Goal: Task Accomplishment & Management: Use online tool/utility

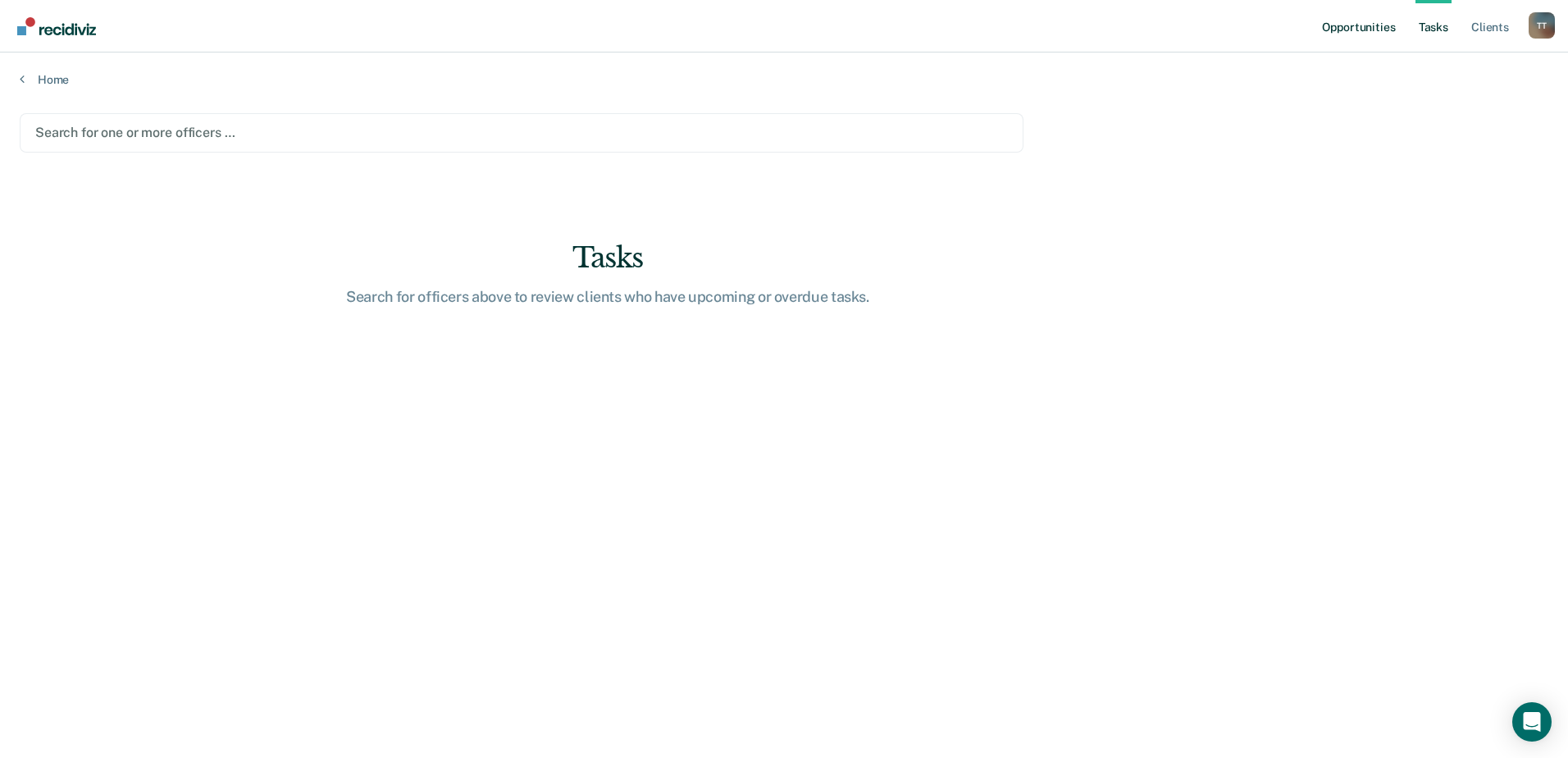
click at [1366, 30] on link "Opportunities" at bounding box center [1359, 26] width 79 height 53
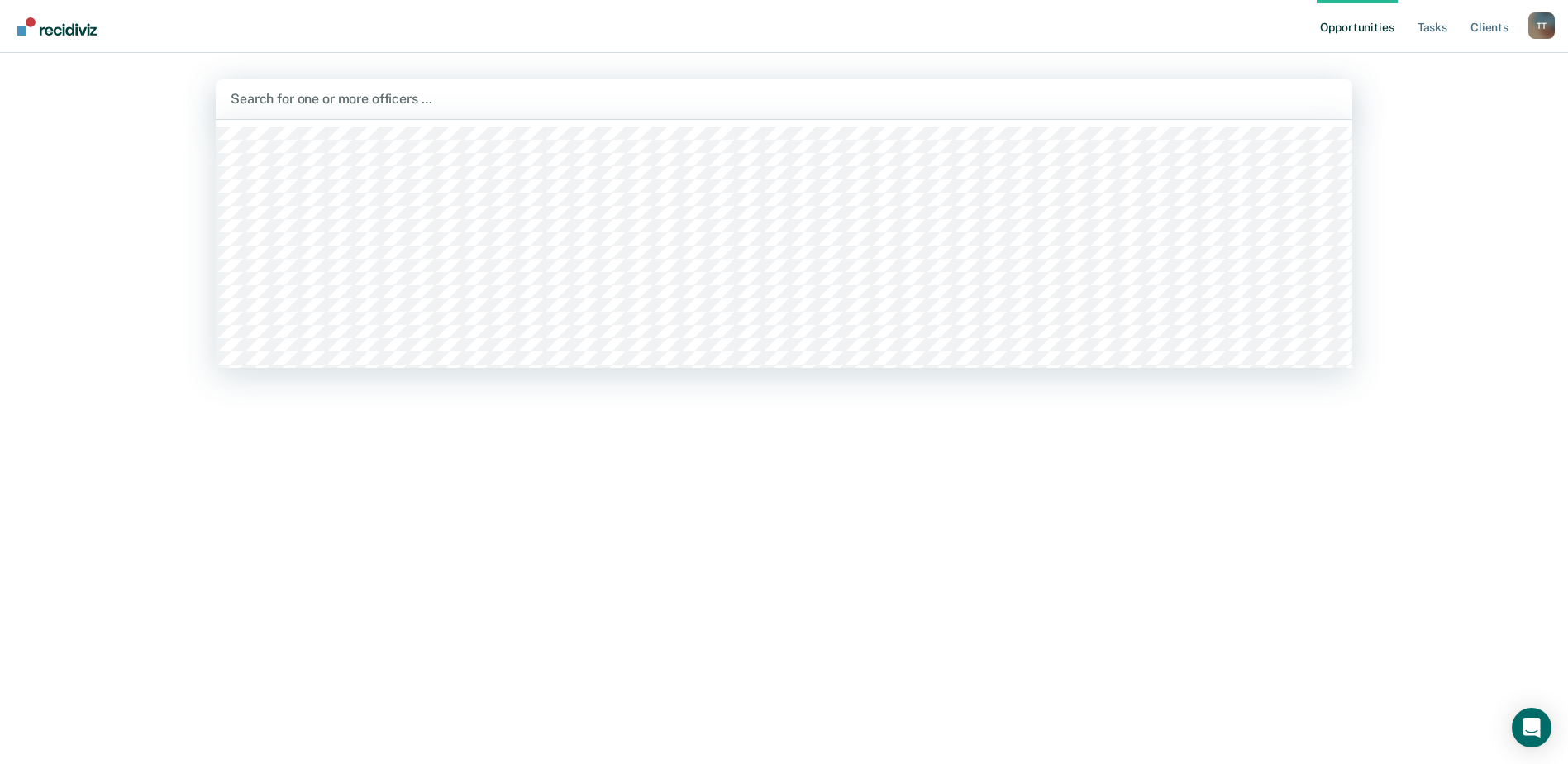
click at [529, 95] on div at bounding box center [784, 99] width 1107 height 19
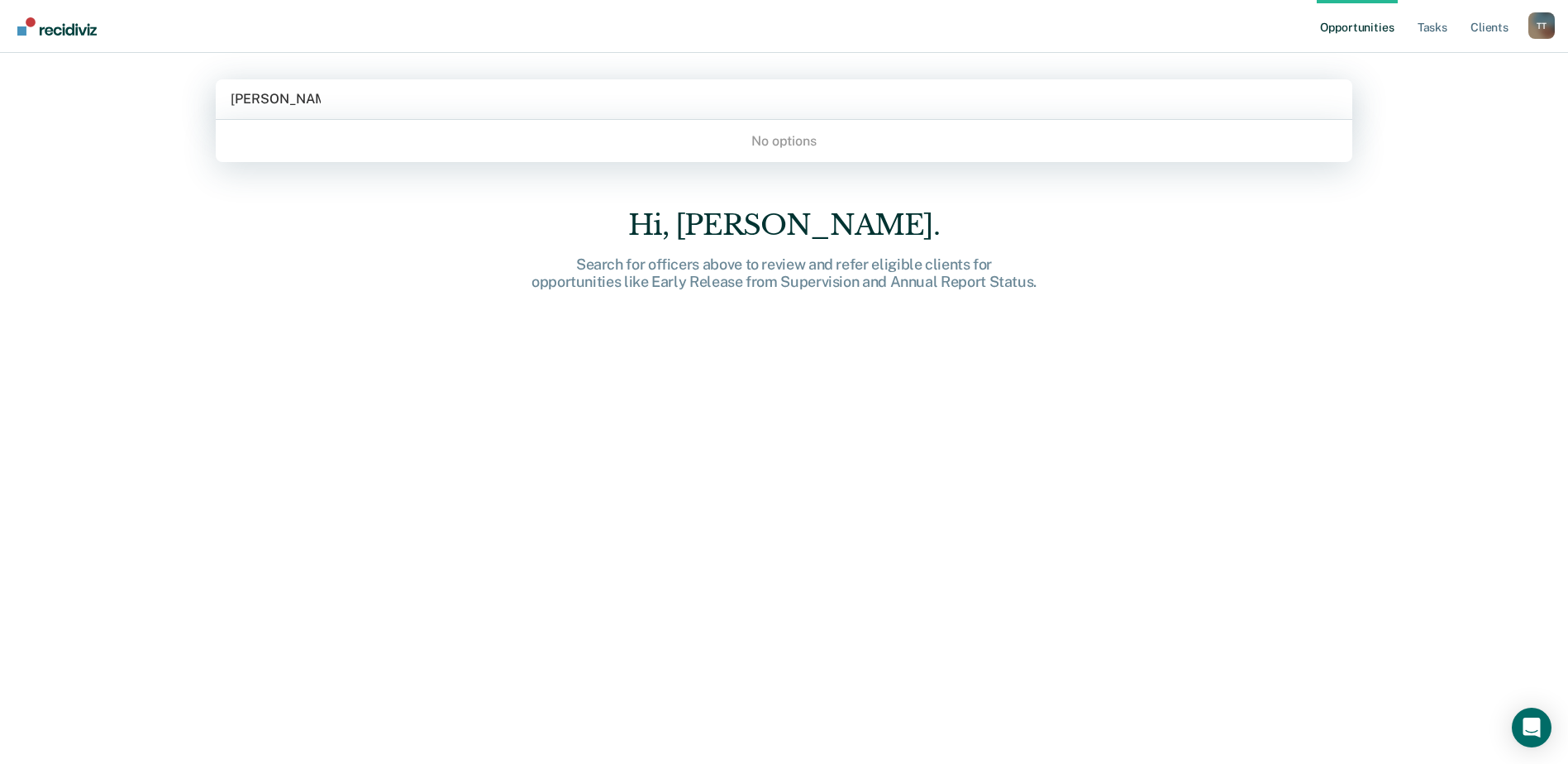
type input "Michael Garza"
click at [790, 141] on div "No options" at bounding box center [784, 140] width 1137 height 29
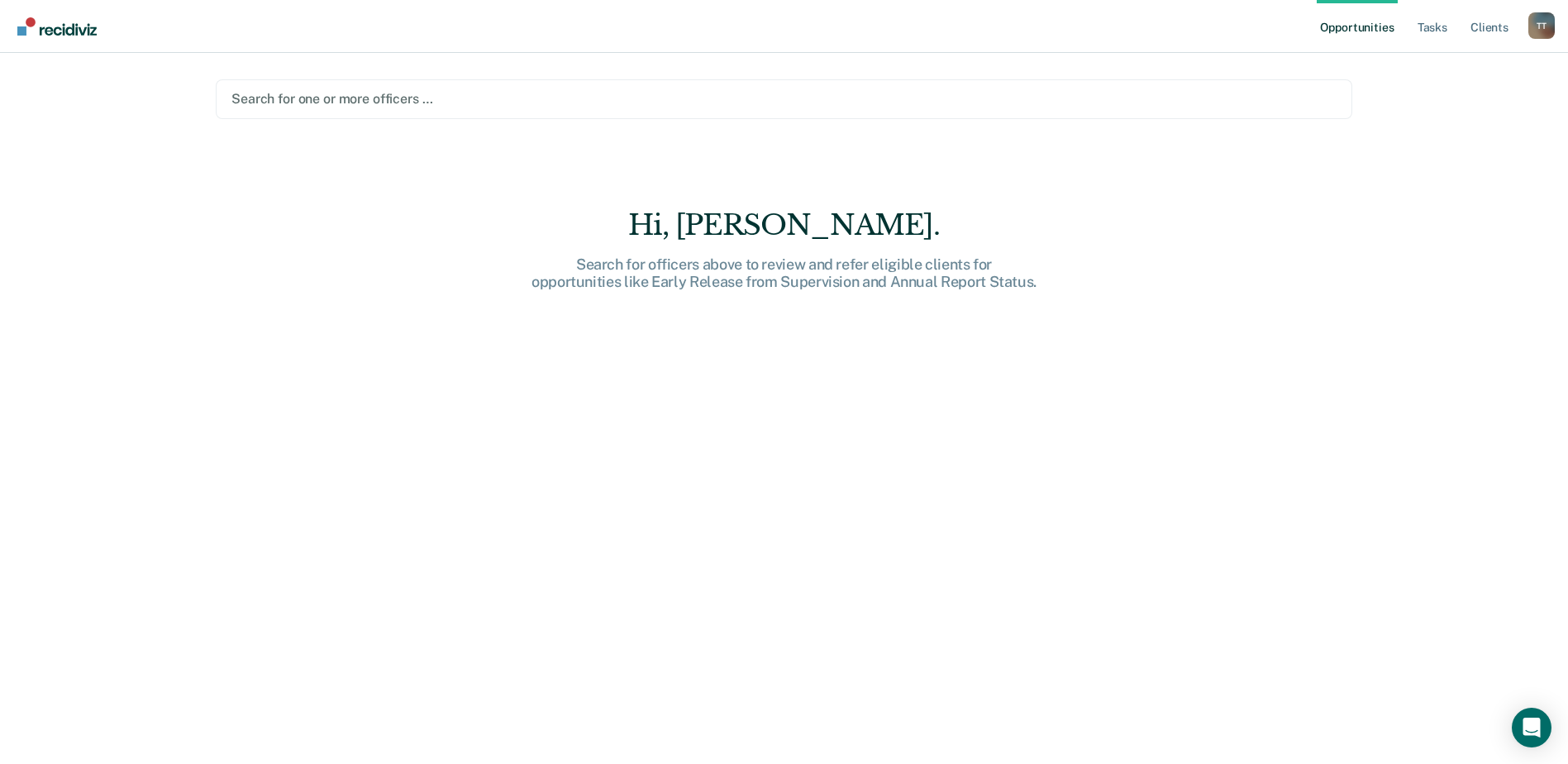
click at [50, 41] on nav "Opportunities Tasks Client s Tiffany Thomas T T Profile How it works Log Out" at bounding box center [784, 27] width 1568 height 53
click at [47, 34] on img "Main navigation" at bounding box center [57, 27] width 79 height 18
click at [51, 30] on img "Main navigation" at bounding box center [57, 27] width 79 height 18
click at [52, 30] on img "Main navigation" at bounding box center [57, 27] width 79 height 18
click at [649, 292] on div "Hi, Tiffany. Search for officers above to review and refer eligible clients for…" at bounding box center [784, 497] width 1137 height 578
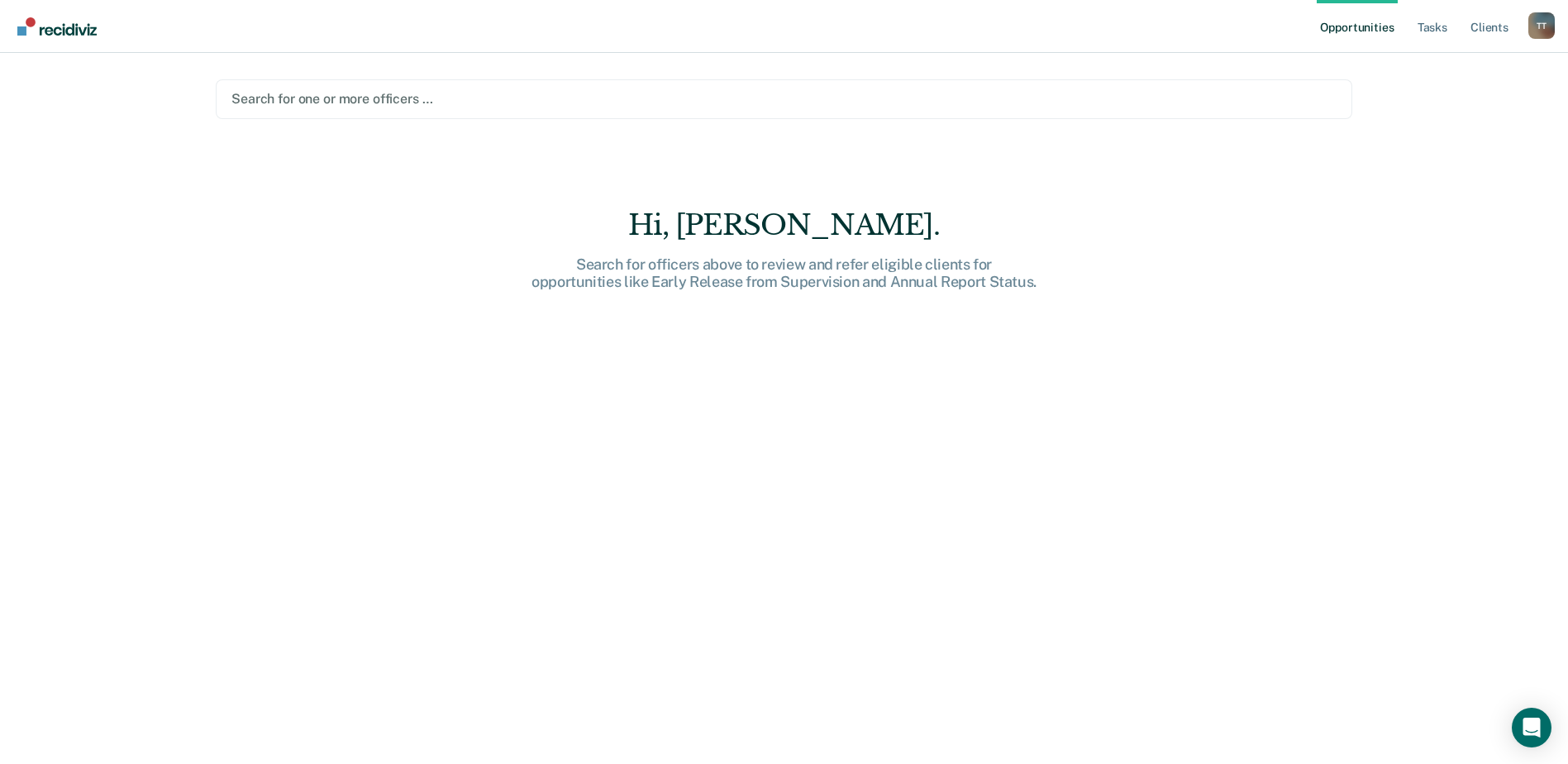
drag, startPoint x: 660, startPoint y: 286, endPoint x: 668, endPoint y: 283, distance: 8.5
click at [661, 286] on div "Search for officers above to review and refer eligible clients for opportunitie…" at bounding box center [784, 274] width 529 height 36
click at [1427, 28] on link "Tasks" at bounding box center [1432, 27] width 36 height 53
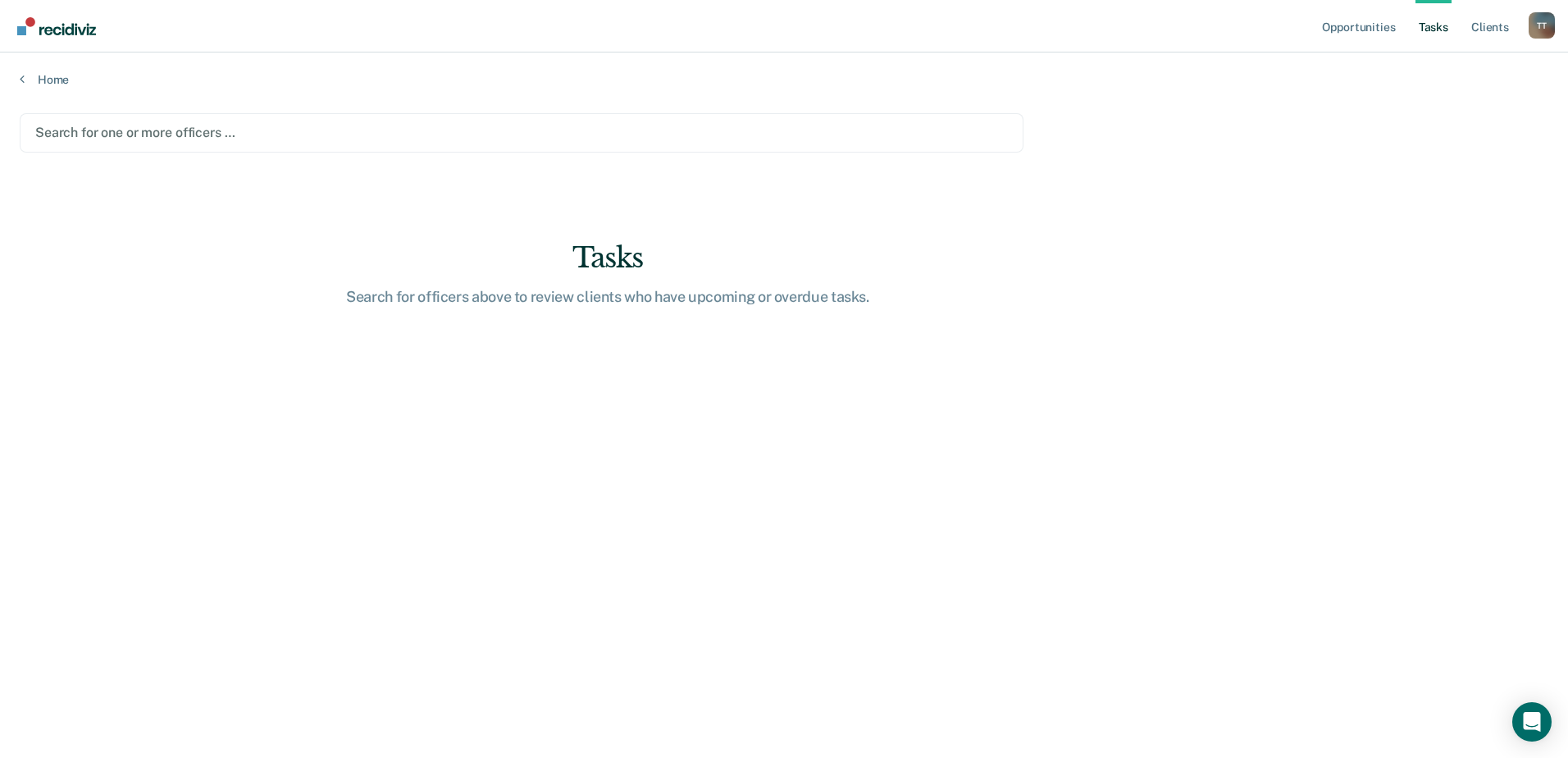
click at [1465, 27] on ul "Opportunities Tasks Client s" at bounding box center [1424, 26] width 210 height 53
click at [1485, 15] on link "Client s" at bounding box center [1490, 26] width 44 height 53
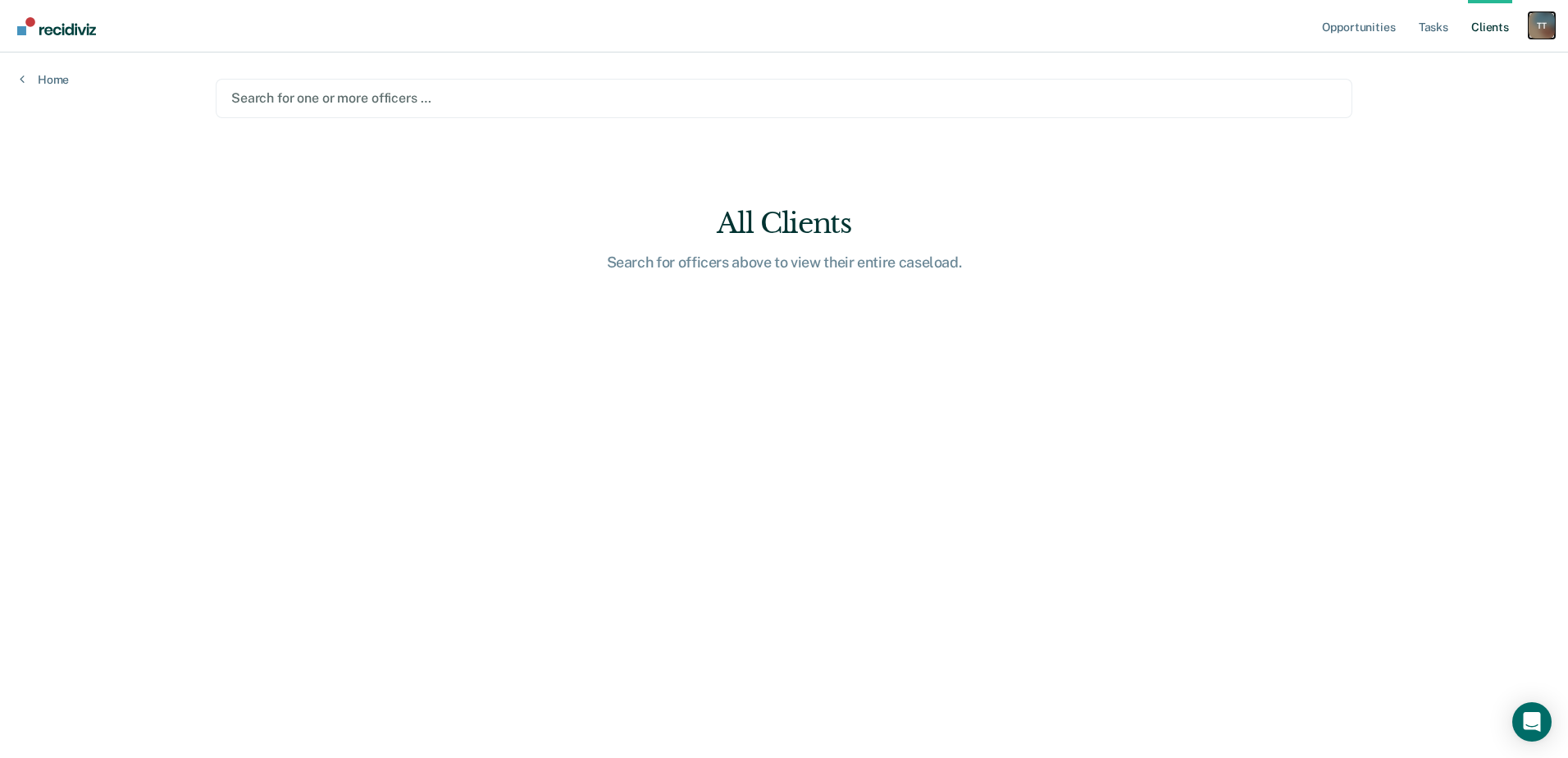
click at [1531, 22] on div "T T" at bounding box center [1542, 26] width 26 height 26
click at [1421, 114] on link "Log Out" at bounding box center [1476, 108] width 132 height 14
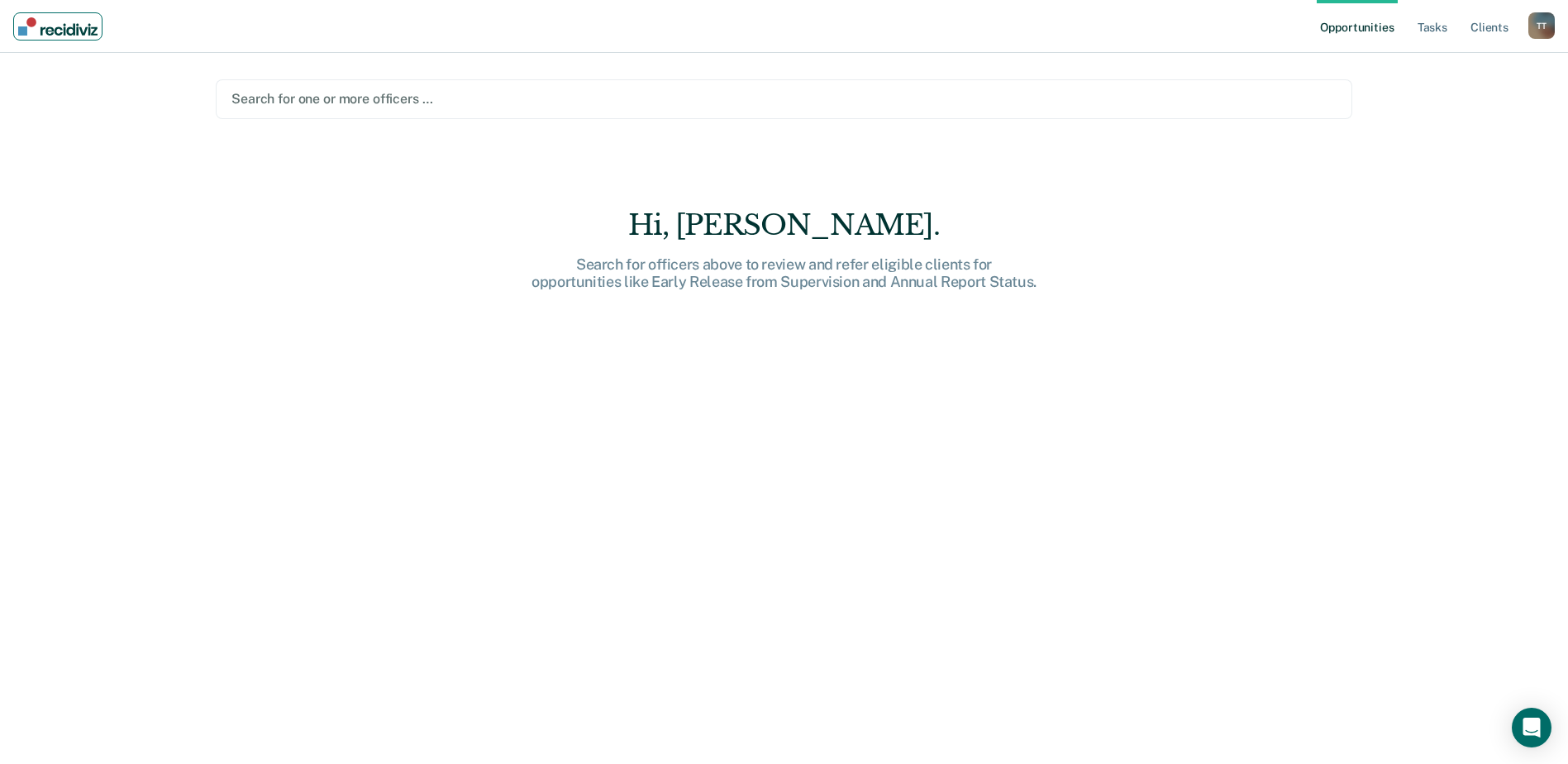
click at [74, 36] on link "Main navigation" at bounding box center [58, 27] width 90 height 28
click at [80, 28] on img "Main navigation" at bounding box center [57, 27] width 79 height 18
click at [80, 27] on img "Main navigation" at bounding box center [57, 27] width 79 height 18
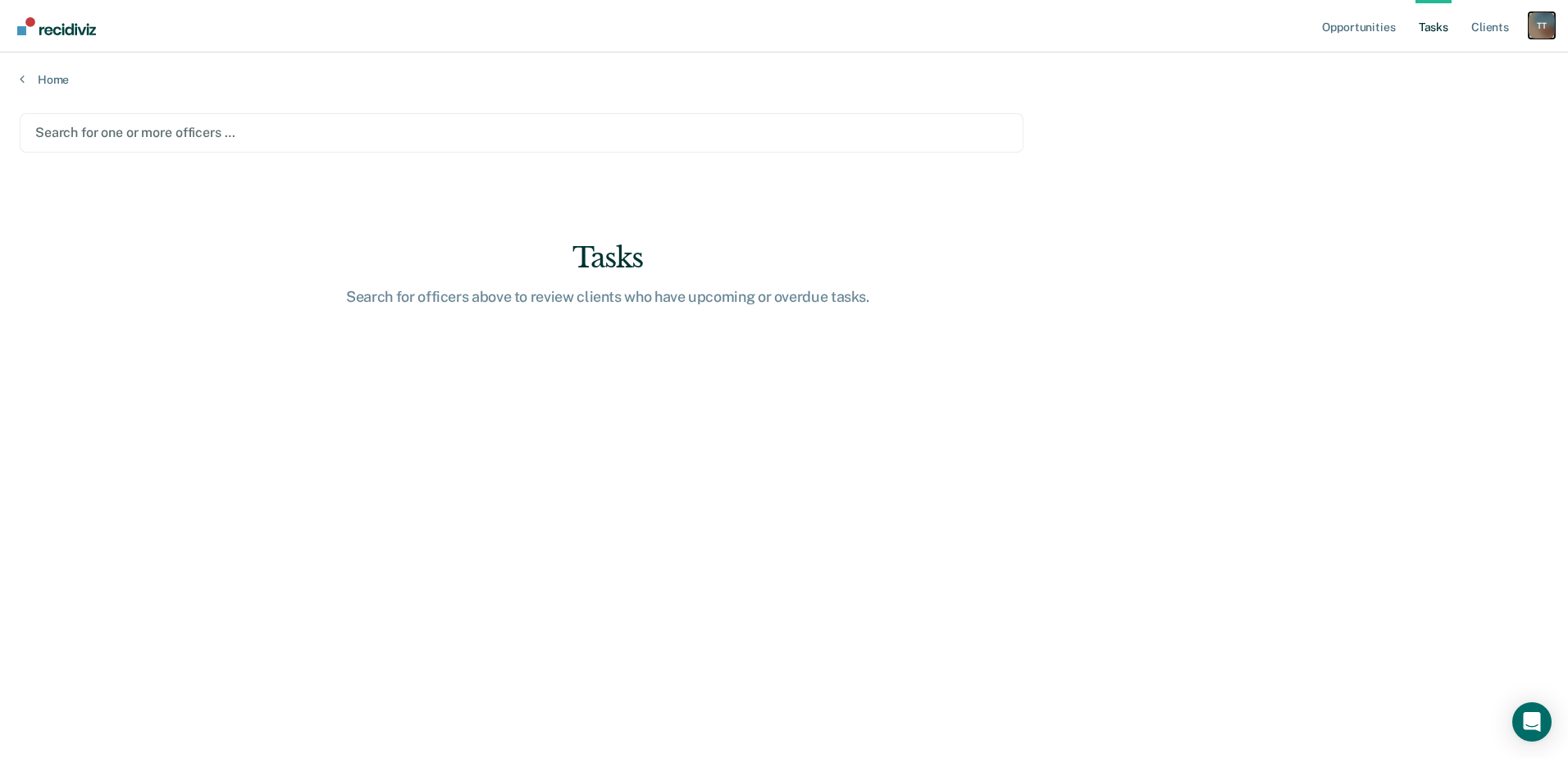
click at [1532, 29] on div "T T" at bounding box center [1542, 26] width 26 height 26
click at [1505, 112] on link "Log Out" at bounding box center [1476, 108] width 132 height 14
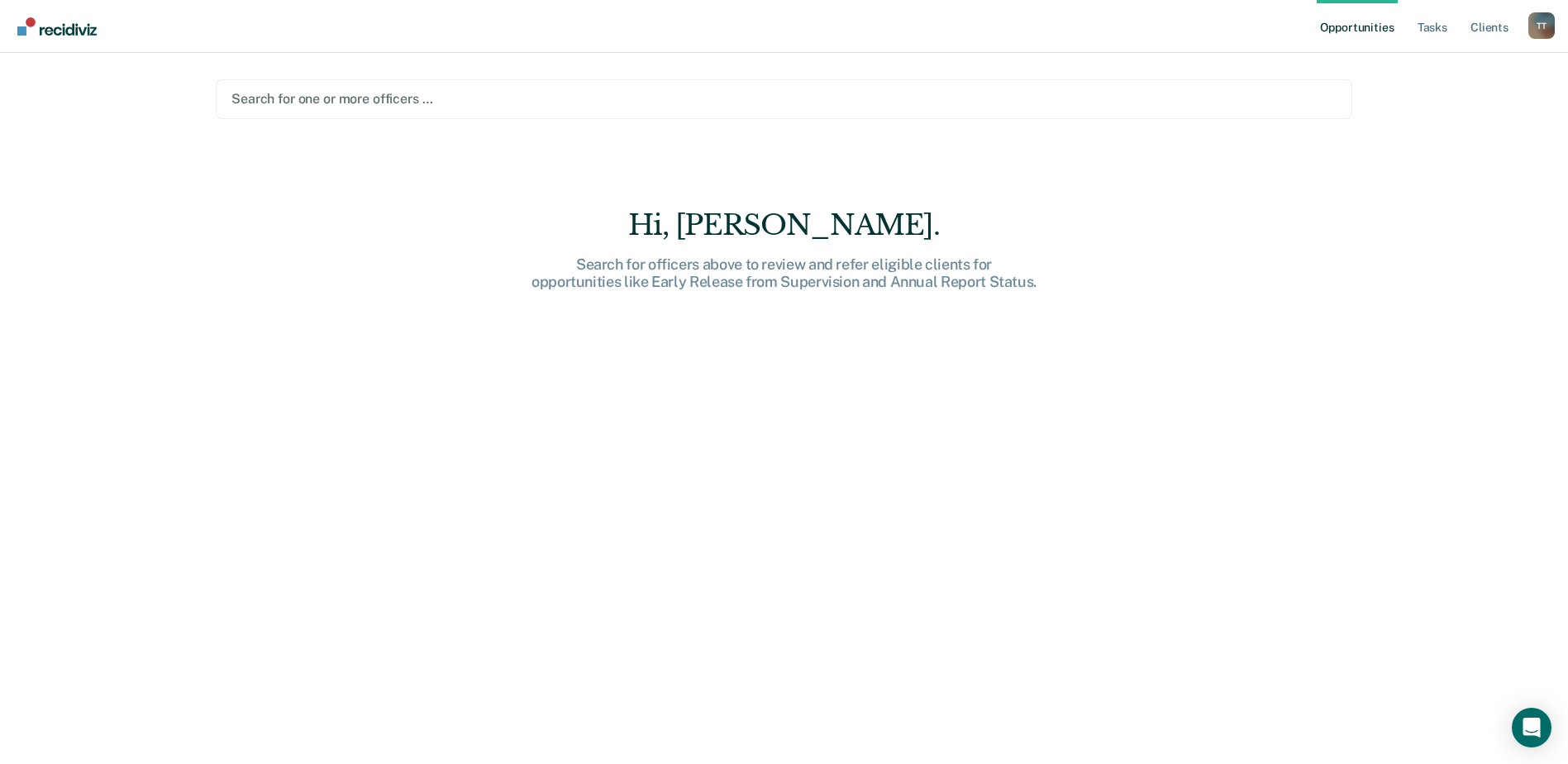
click at [273, 101] on div at bounding box center [784, 99] width 1105 height 19
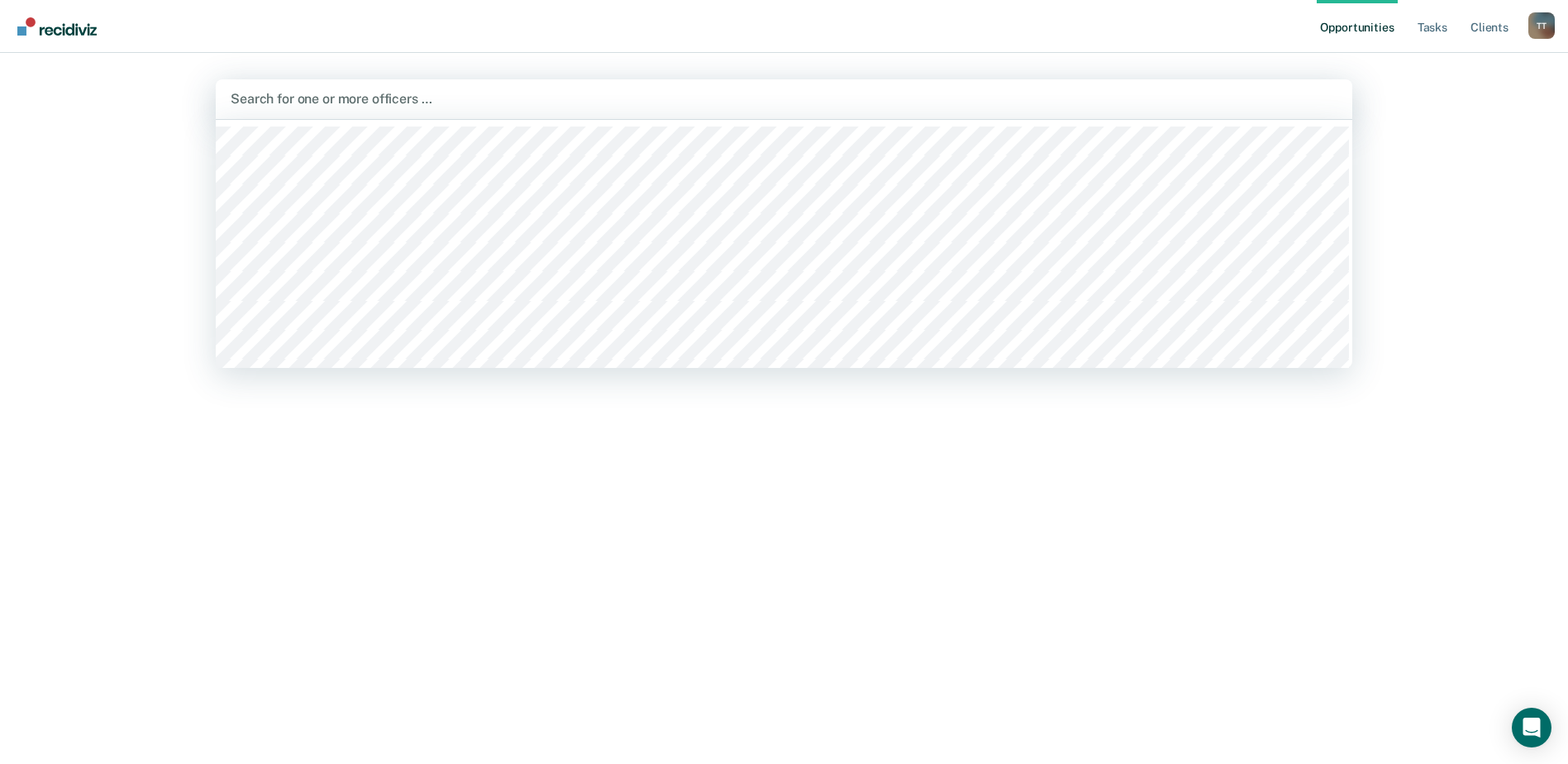
click at [279, 100] on div at bounding box center [784, 99] width 1107 height 19
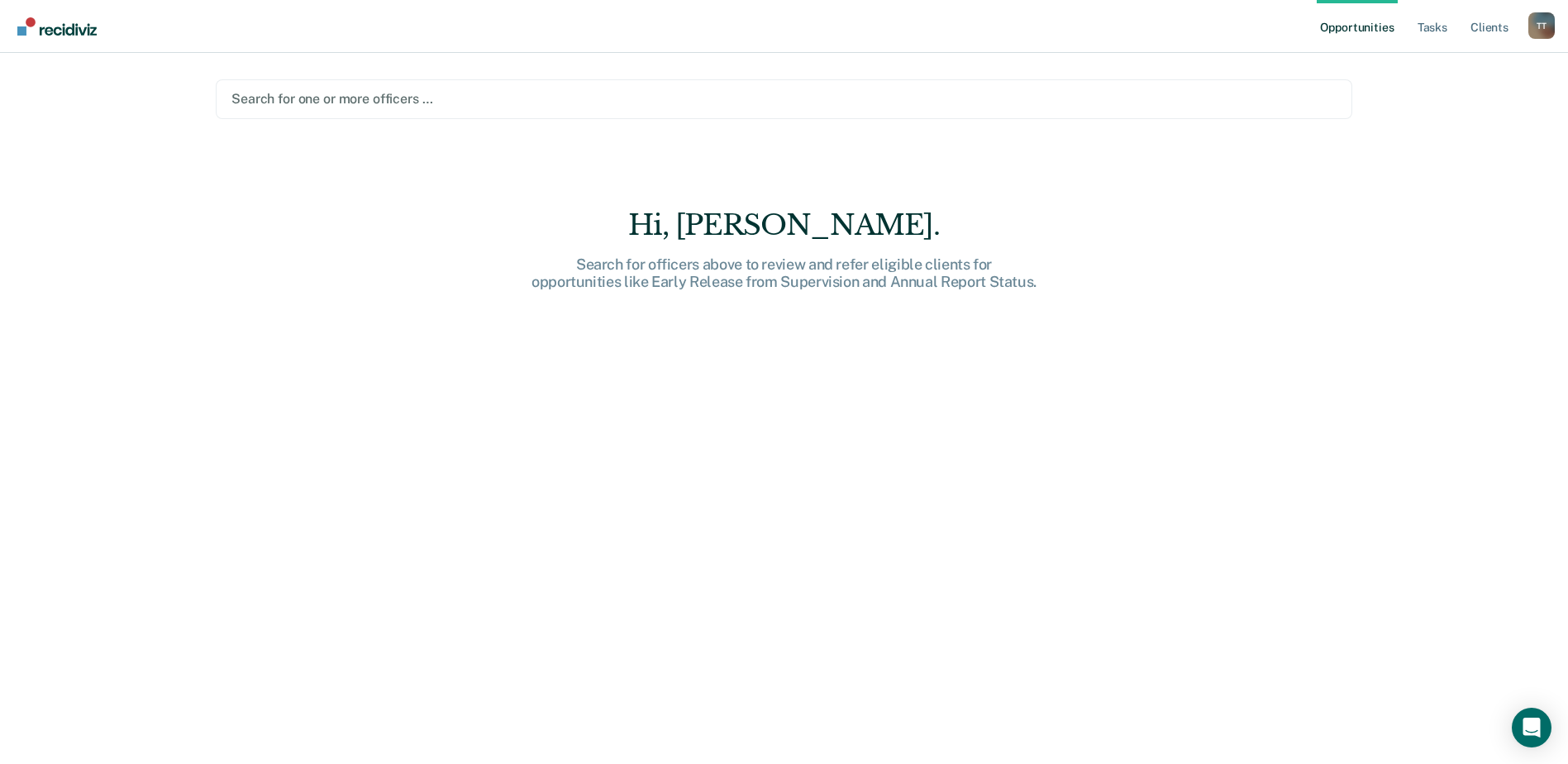
click at [275, 99] on div at bounding box center [784, 99] width 1105 height 19
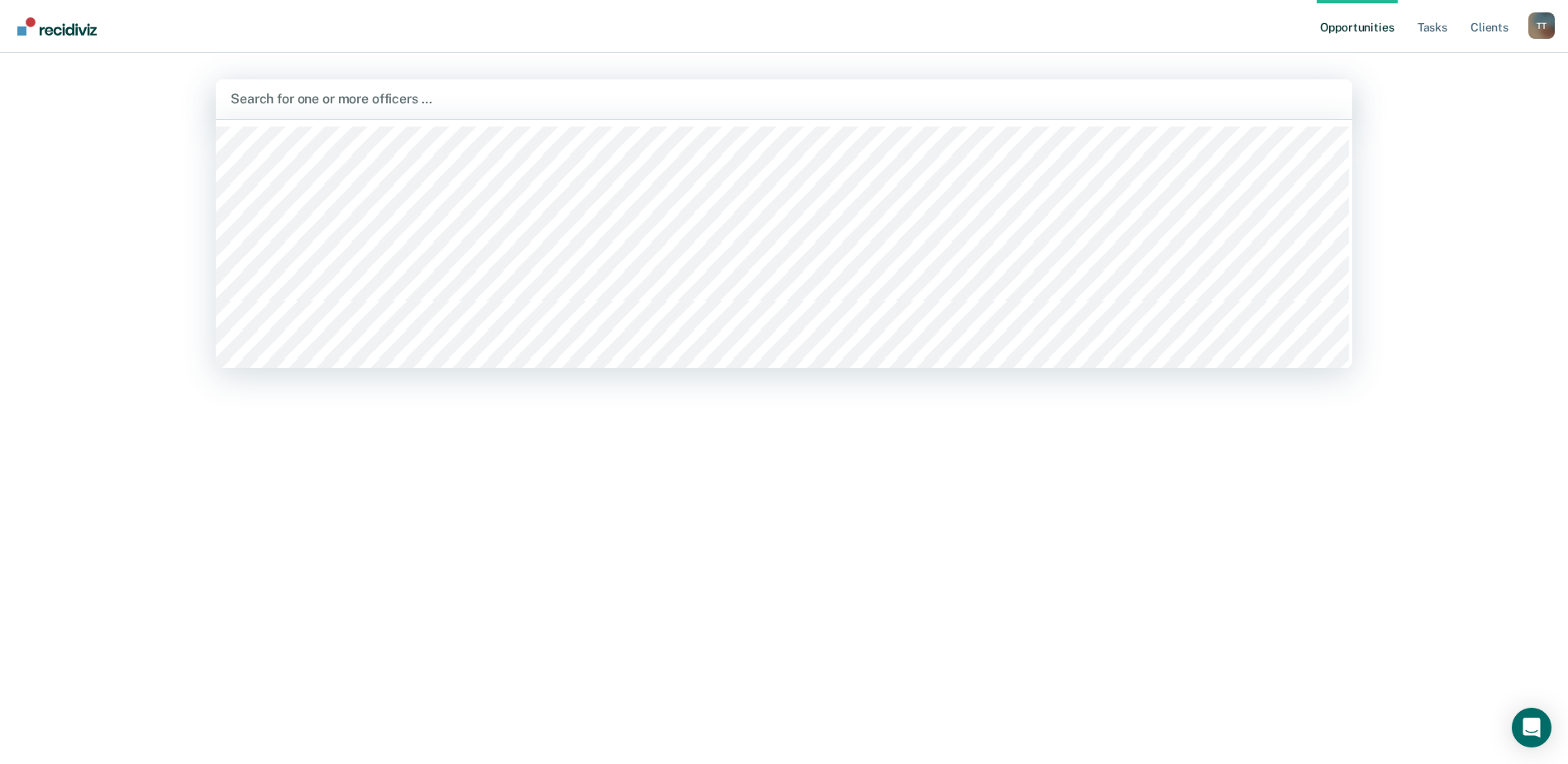
type input "z"
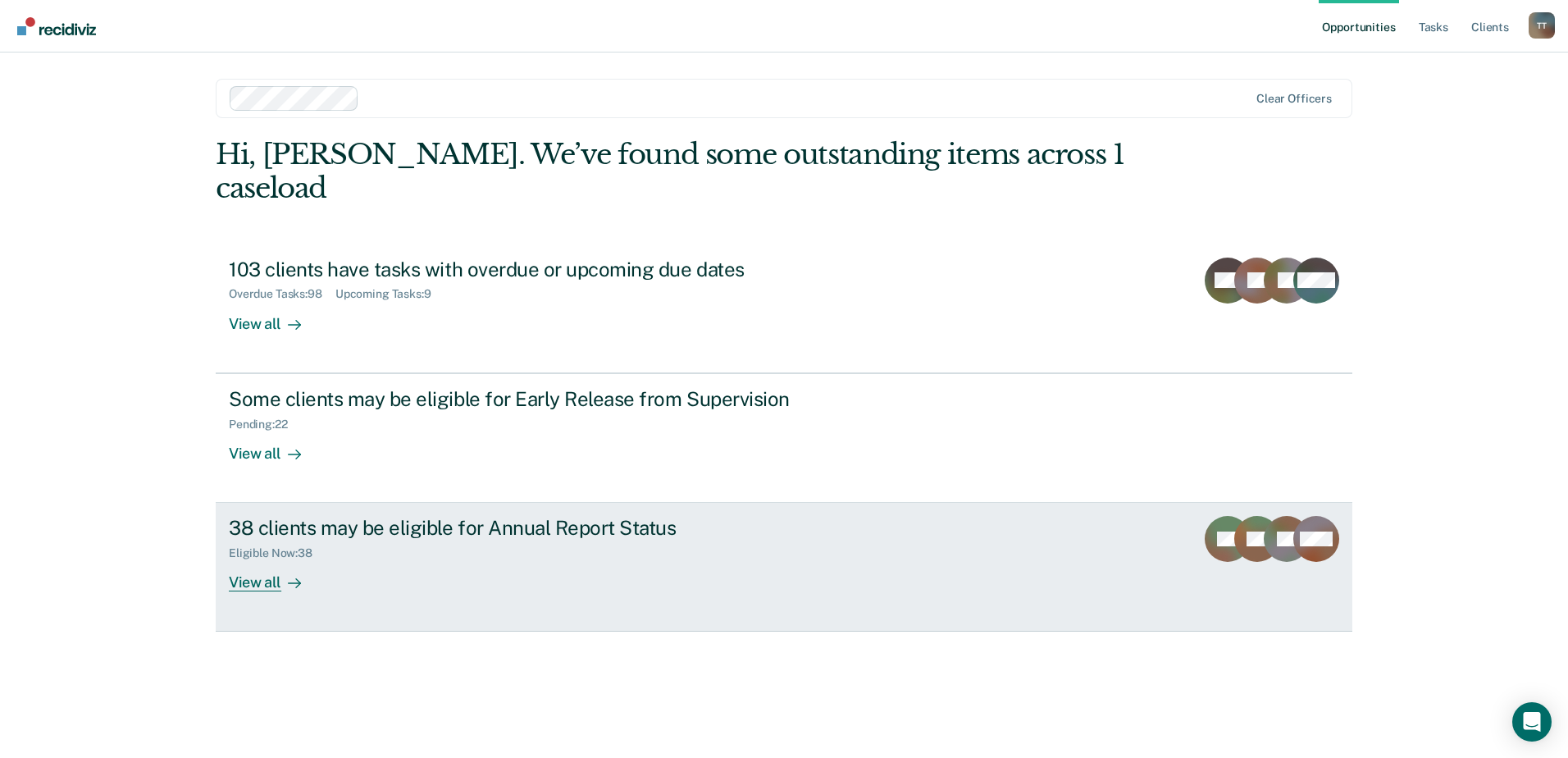
click at [271, 561] on div "View all" at bounding box center [275, 576] width 92 height 32
